Goal: Information Seeking & Learning: Learn about a topic

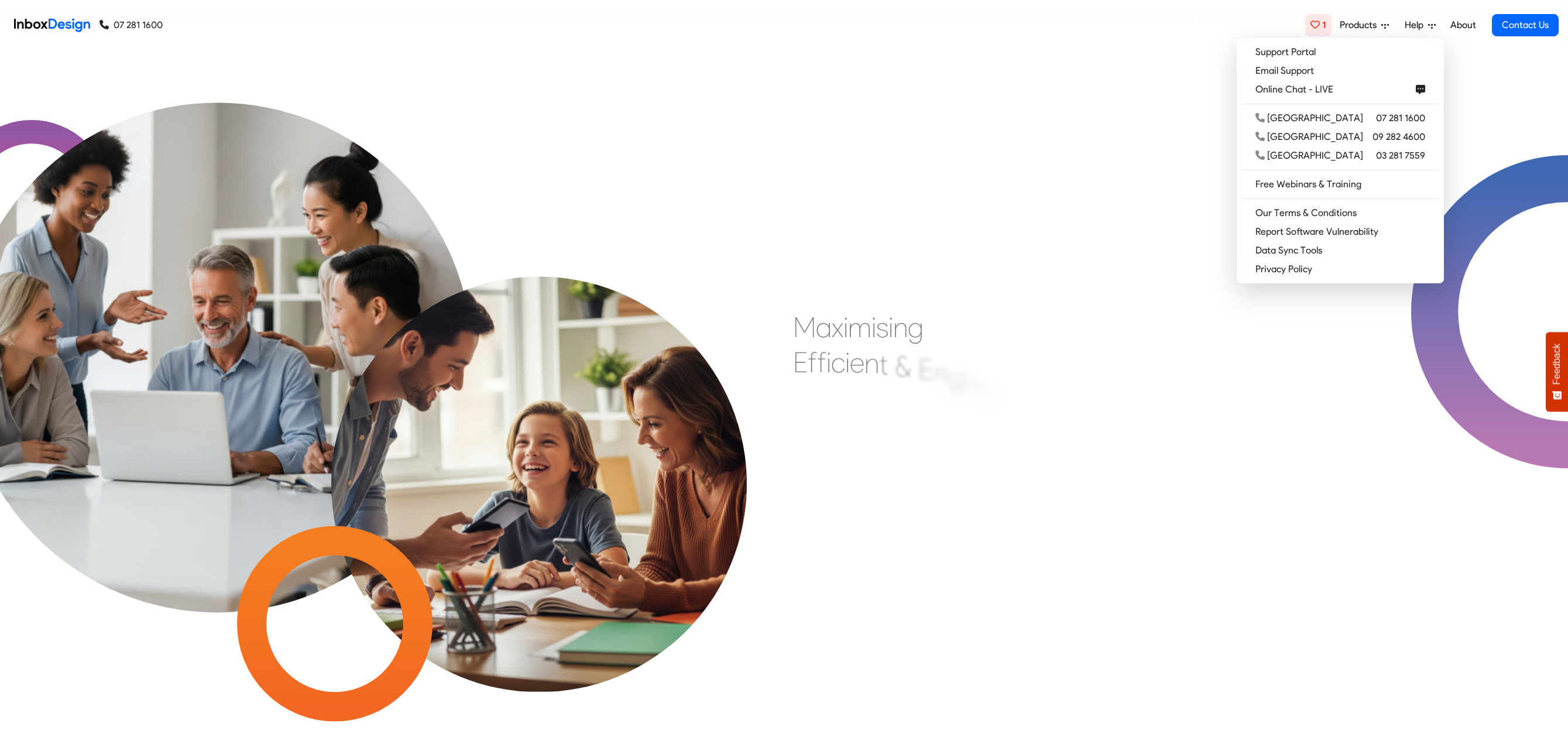
click at [1471, 25] on link "About" at bounding box center [1463, 25] width 32 height 24
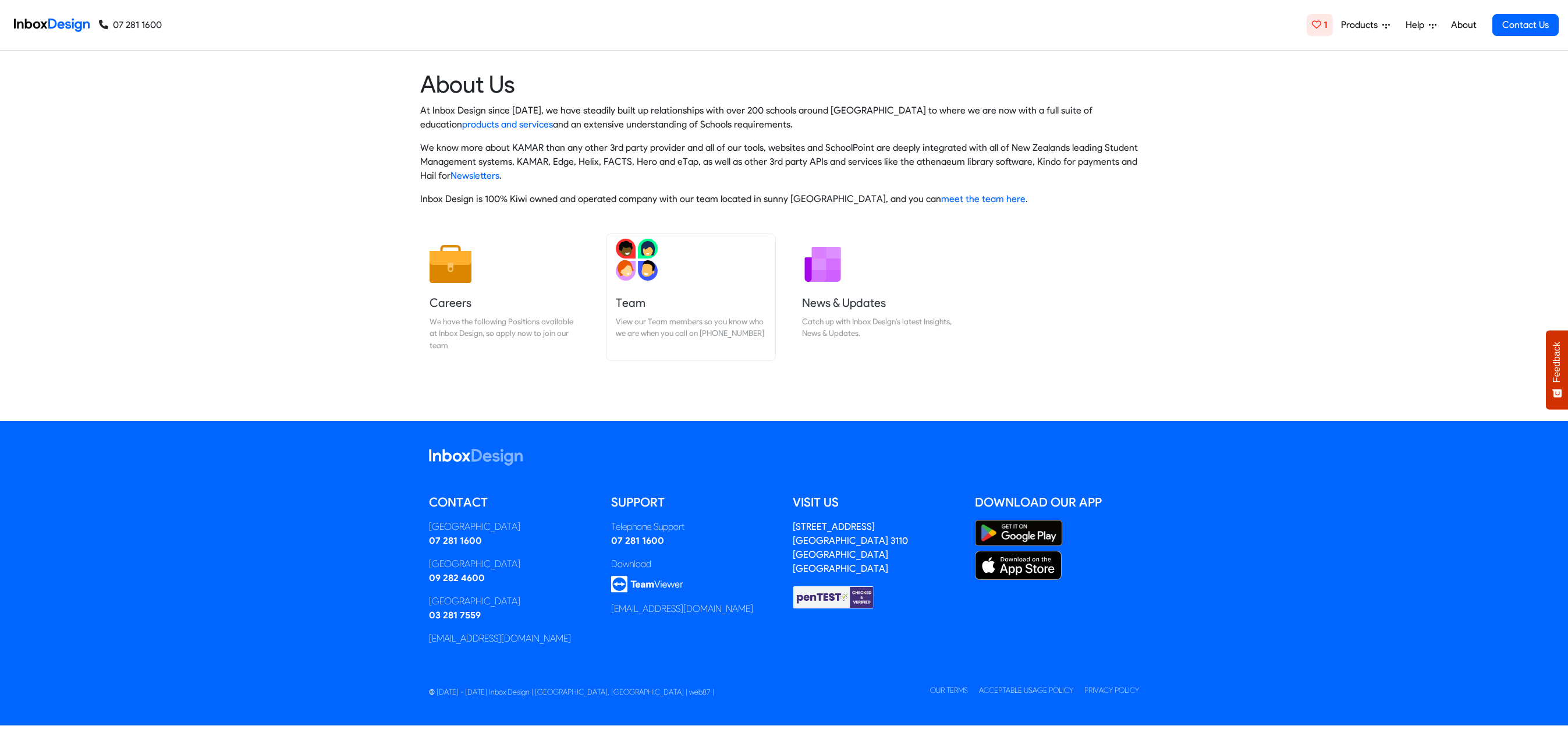
drag, startPoint x: 632, startPoint y: 290, endPoint x: 636, endPoint y: 313, distance: 23.3
click at [632, 290] on link "Team View our Team members so you know who we are when you call on 07 281 1600" at bounding box center [691, 297] width 169 height 126
